Goal: Task Accomplishment & Management: Manage account settings

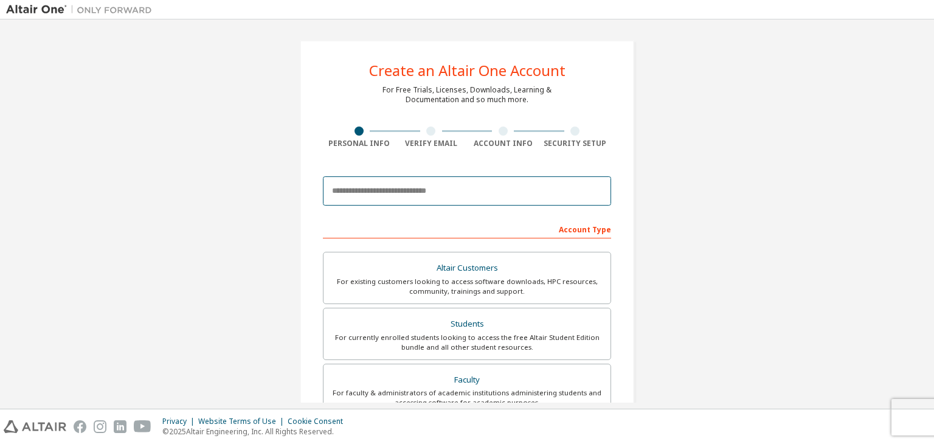
click at [373, 191] on input "email" at bounding box center [467, 190] width 288 height 29
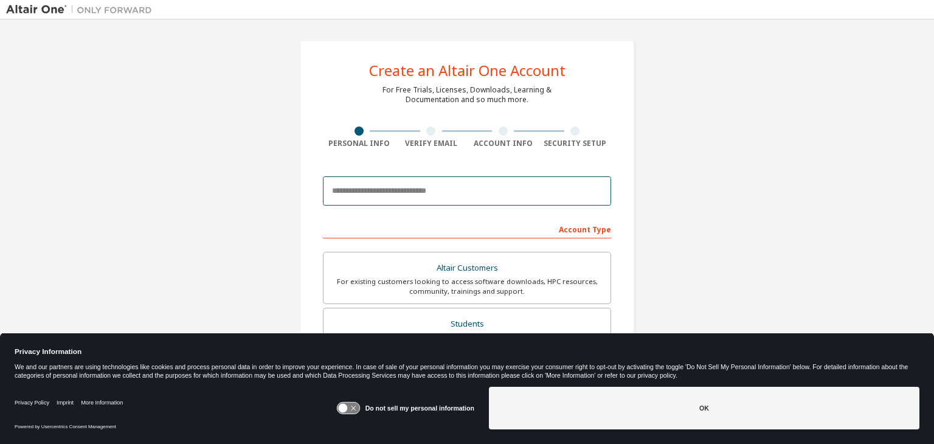
click at [373, 191] on input "email" at bounding box center [467, 190] width 288 height 29
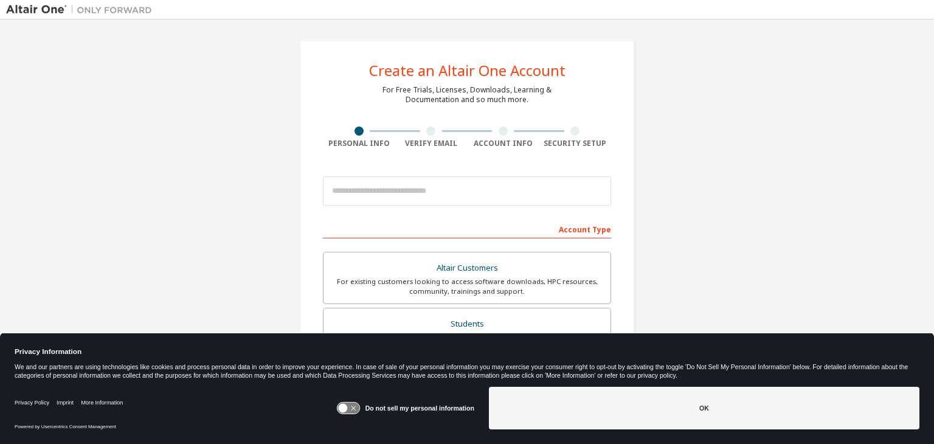
click at [355, 409] on icon at bounding box center [353, 408] width 5 height 5
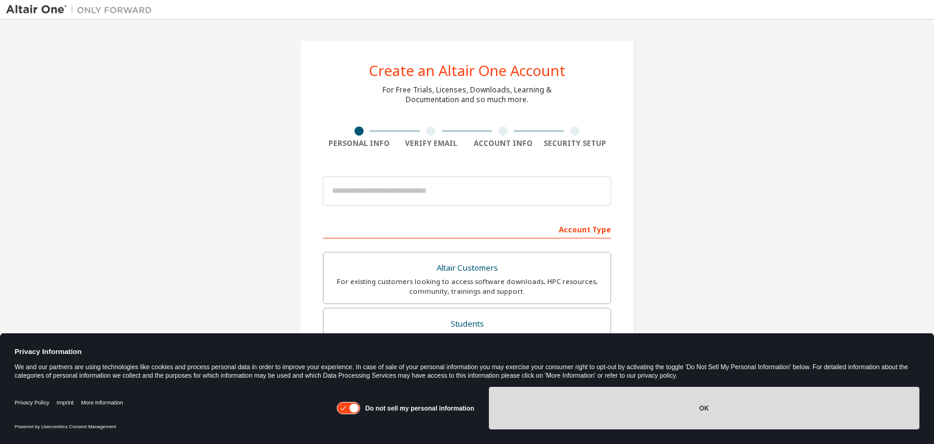
click at [610, 409] on button "OK" at bounding box center [704, 408] width 430 height 43
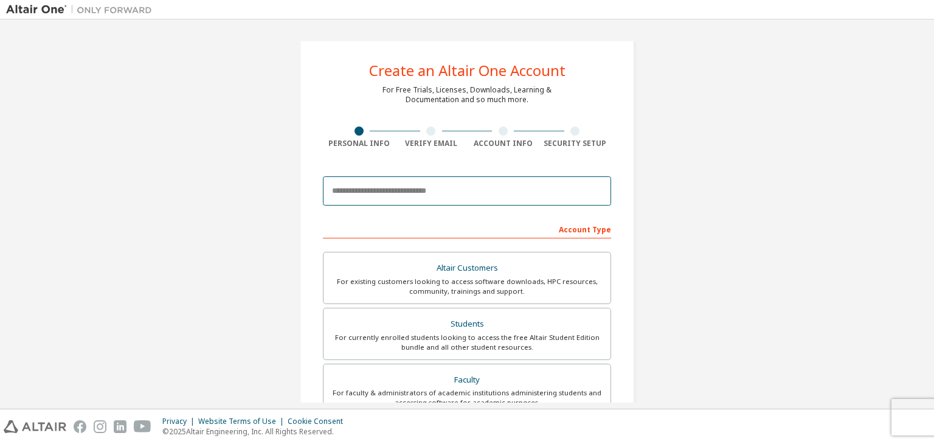
drag, startPoint x: 473, startPoint y: 194, endPoint x: 477, endPoint y: 188, distance: 6.6
click at [473, 194] on input "email" at bounding box center [467, 190] width 288 height 29
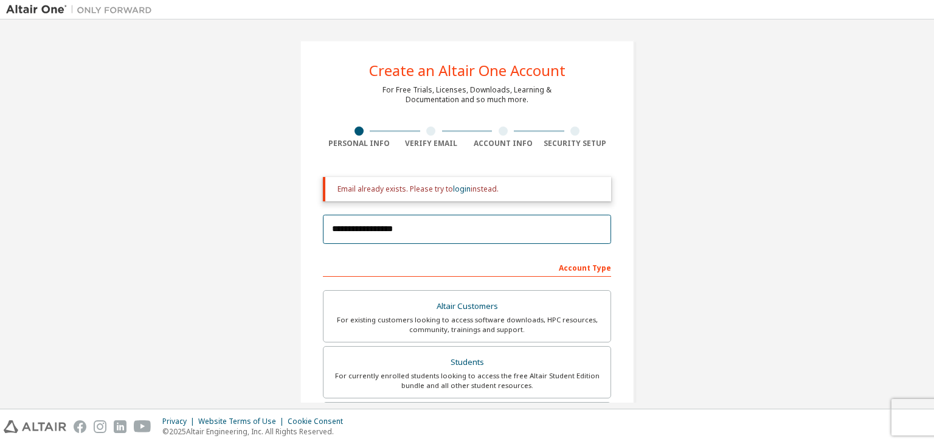
type input "**********"
click at [497, 178] on div "Email already exists. Please try to login instead." at bounding box center [467, 189] width 288 height 24
click at [455, 193] on link "login" at bounding box center [462, 189] width 18 height 10
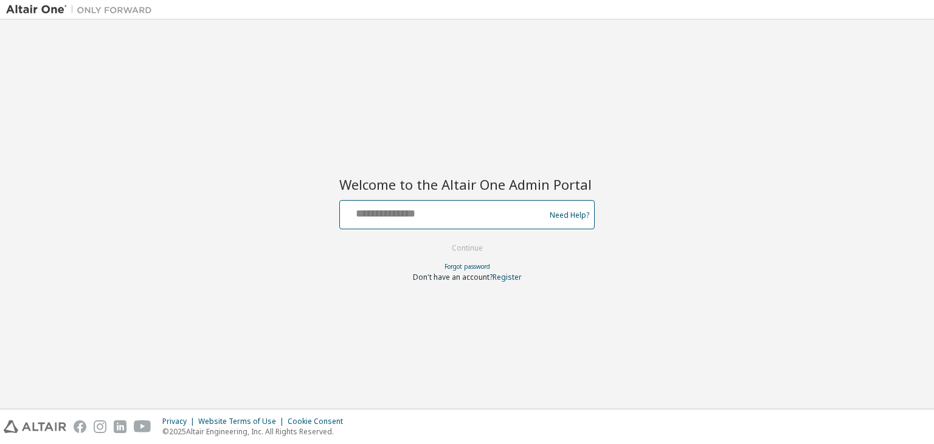
click at [419, 216] on input "text" at bounding box center [444, 212] width 199 height 18
type input "**********"
click at [439, 239] on button "Continue" at bounding box center [467, 248] width 57 height 18
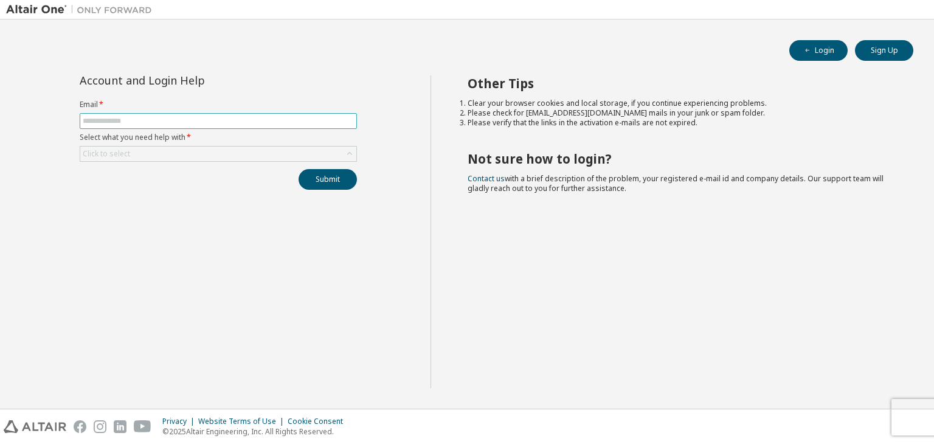
click at [177, 116] on input "text" at bounding box center [218, 121] width 271 height 10
type input "**********"
click at [303, 148] on div "Click to select" at bounding box center [218, 153] width 276 height 15
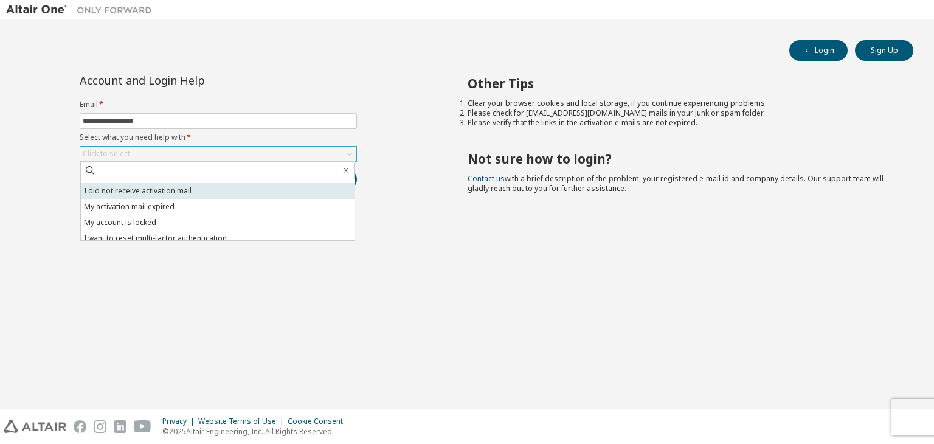
scroll to position [34, 0]
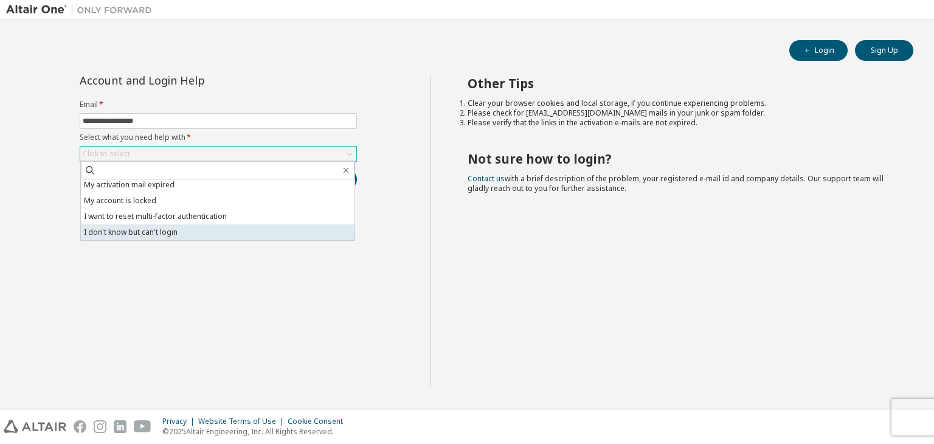
click at [208, 235] on li "I don't know but can't login" at bounding box center [218, 232] width 274 height 16
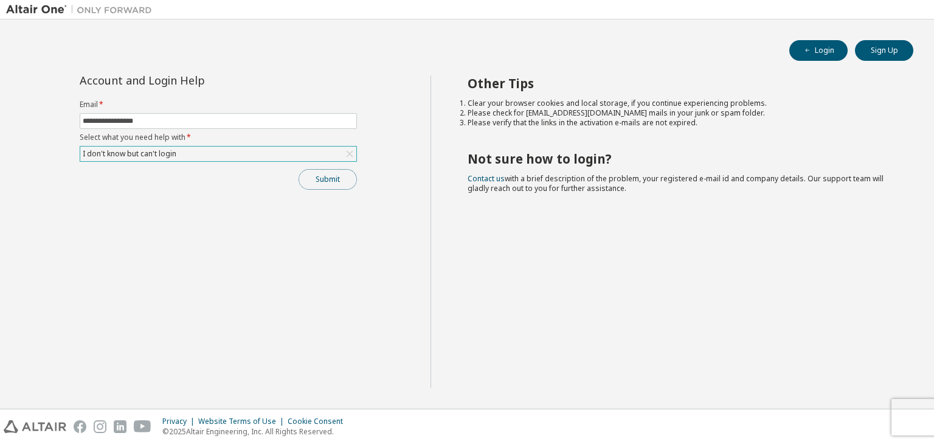
click at [316, 184] on button "Submit" at bounding box center [327, 179] width 58 height 21
